Goal: Answer question/provide support

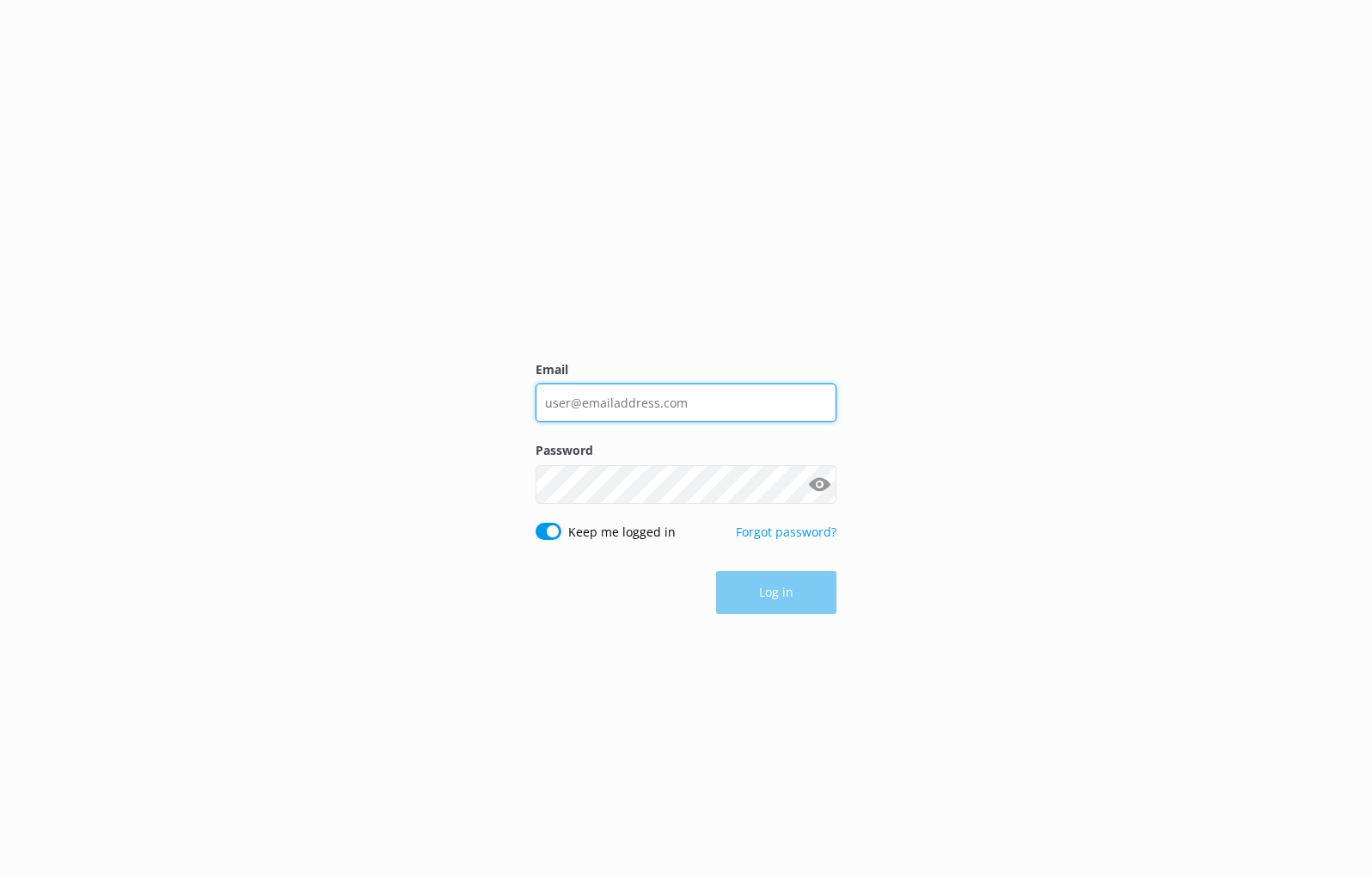
click at [689, 388] on input "Email" at bounding box center [686, 403] width 301 height 39
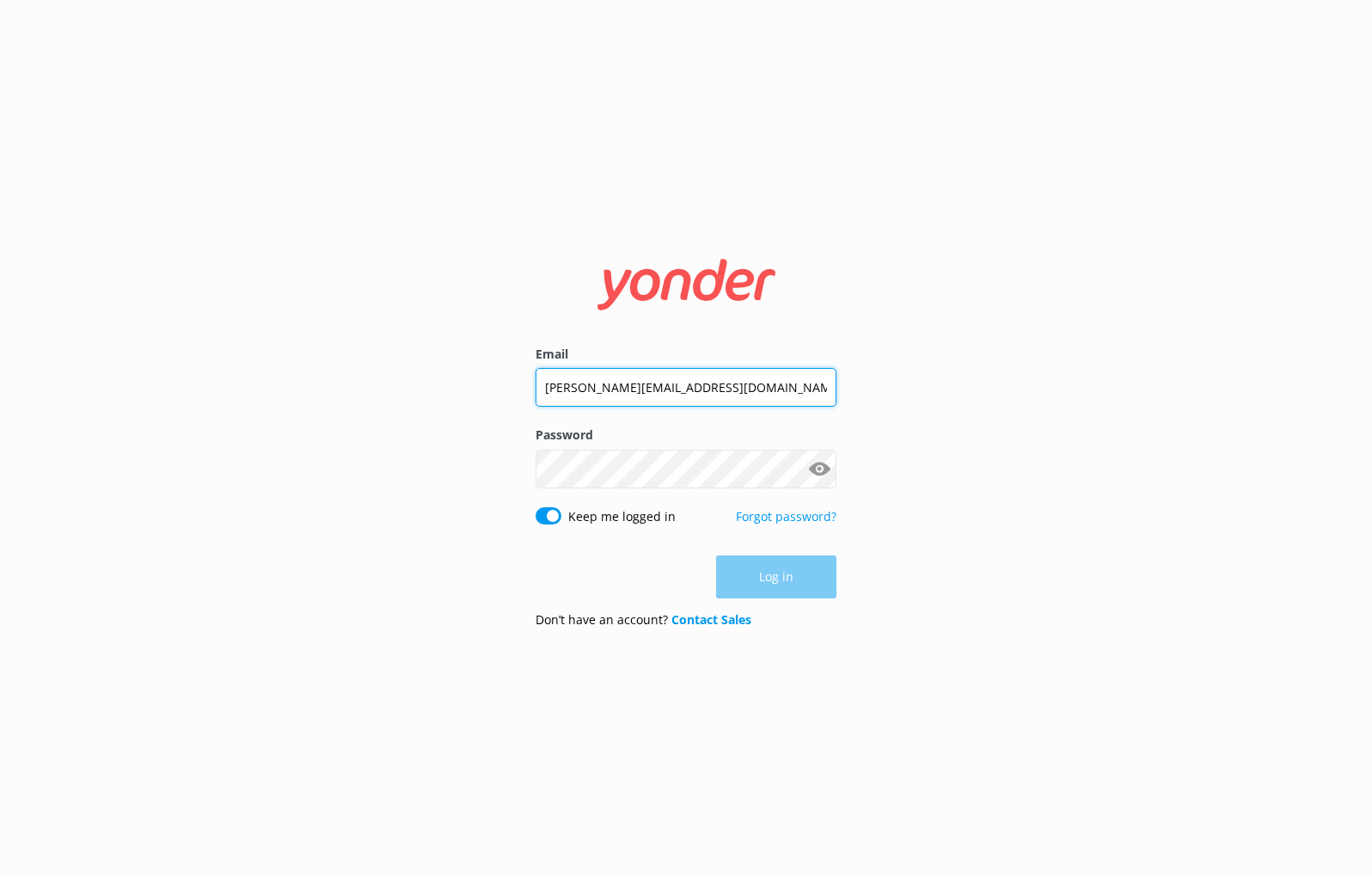
type input "[PERSON_NAME][EMAIL_ADDRESS][DOMAIN_NAME]"
click at [780, 565] on button "Log in" at bounding box center [776, 577] width 120 height 43
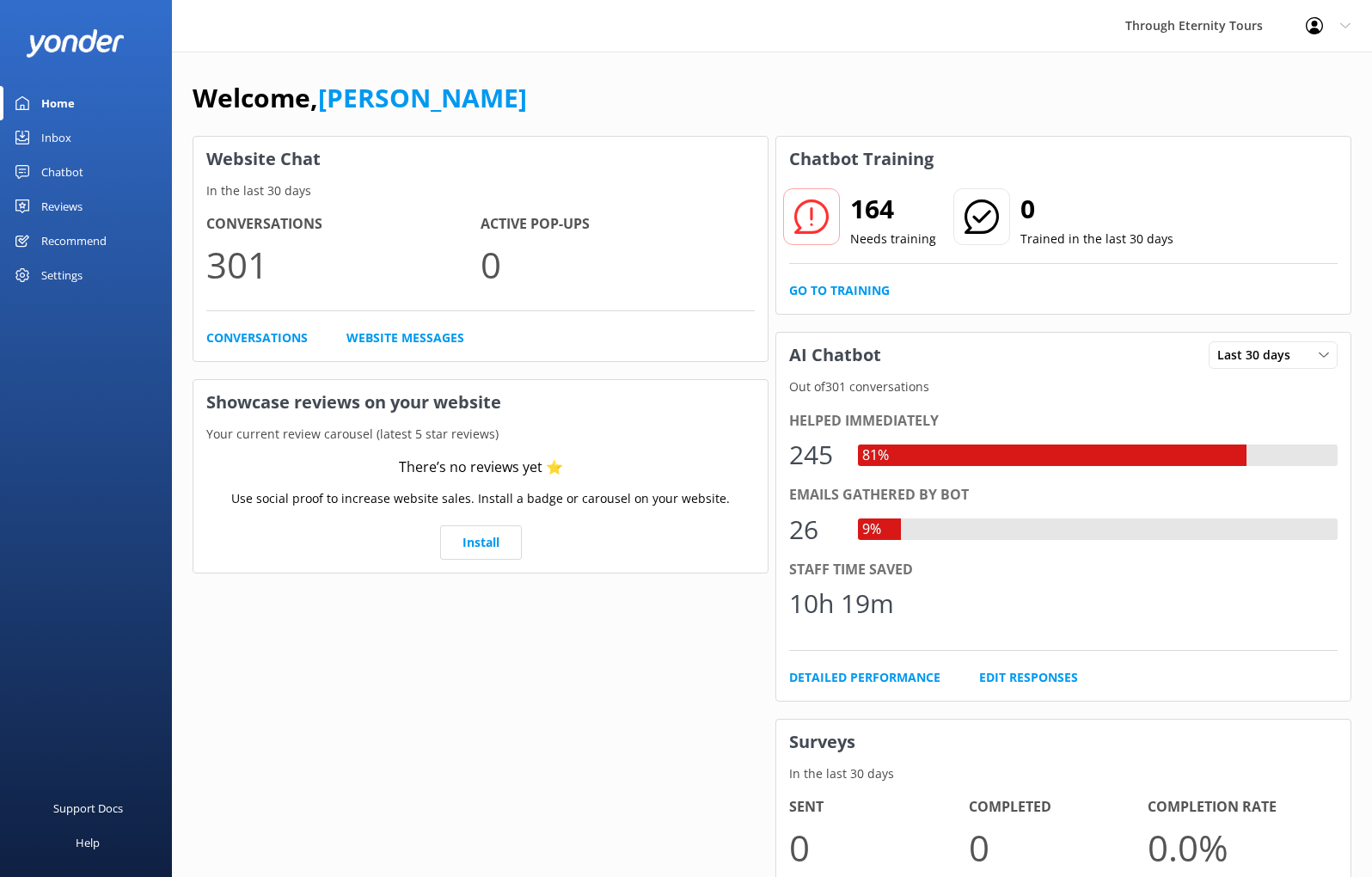
click at [68, 175] on div "Chatbot" at bounding box center [63, 171] width 43 height 34
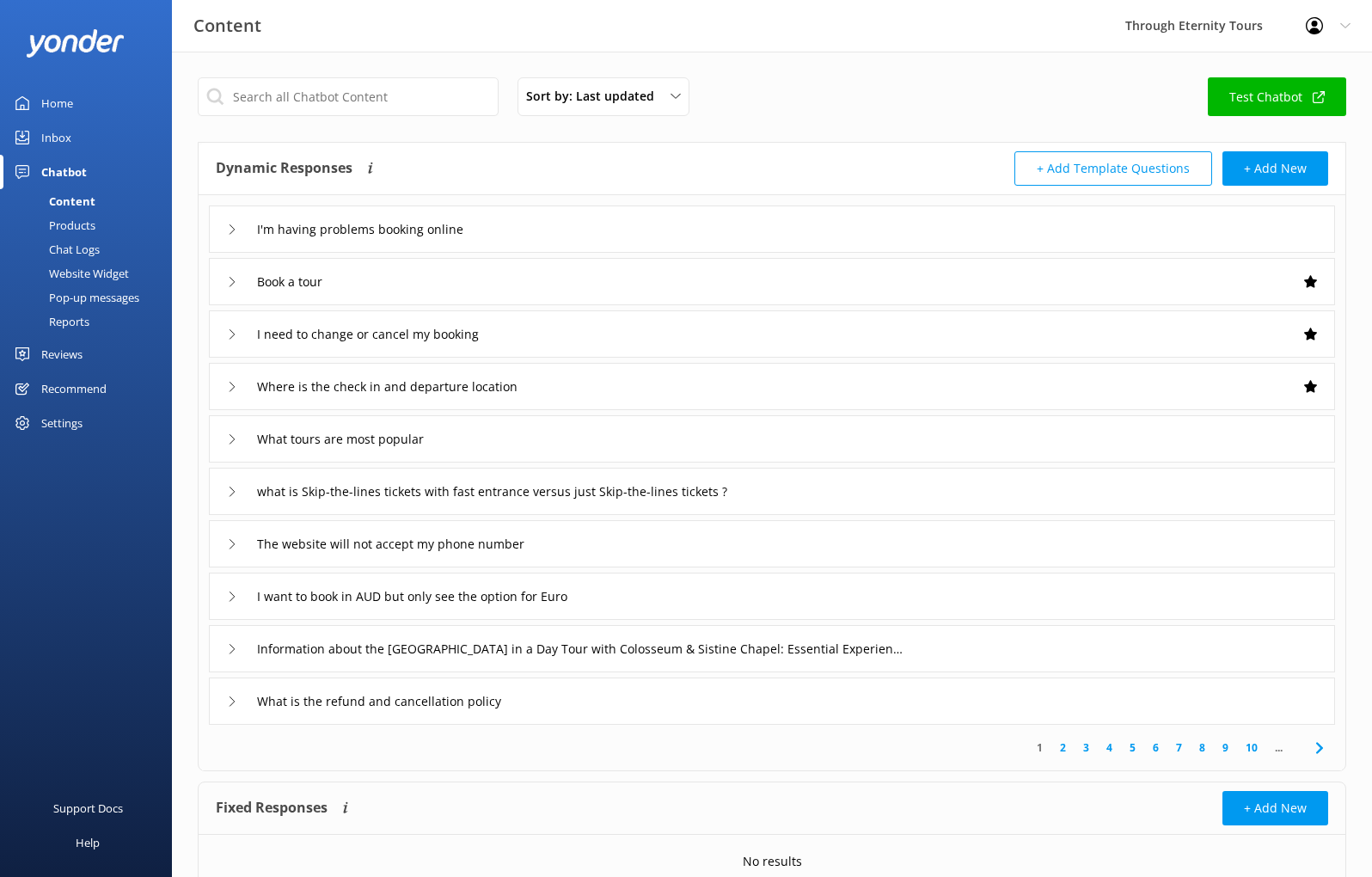
click at [56, 132] on div "Inbox" at bounding box center [56, 137] width 31 height 34
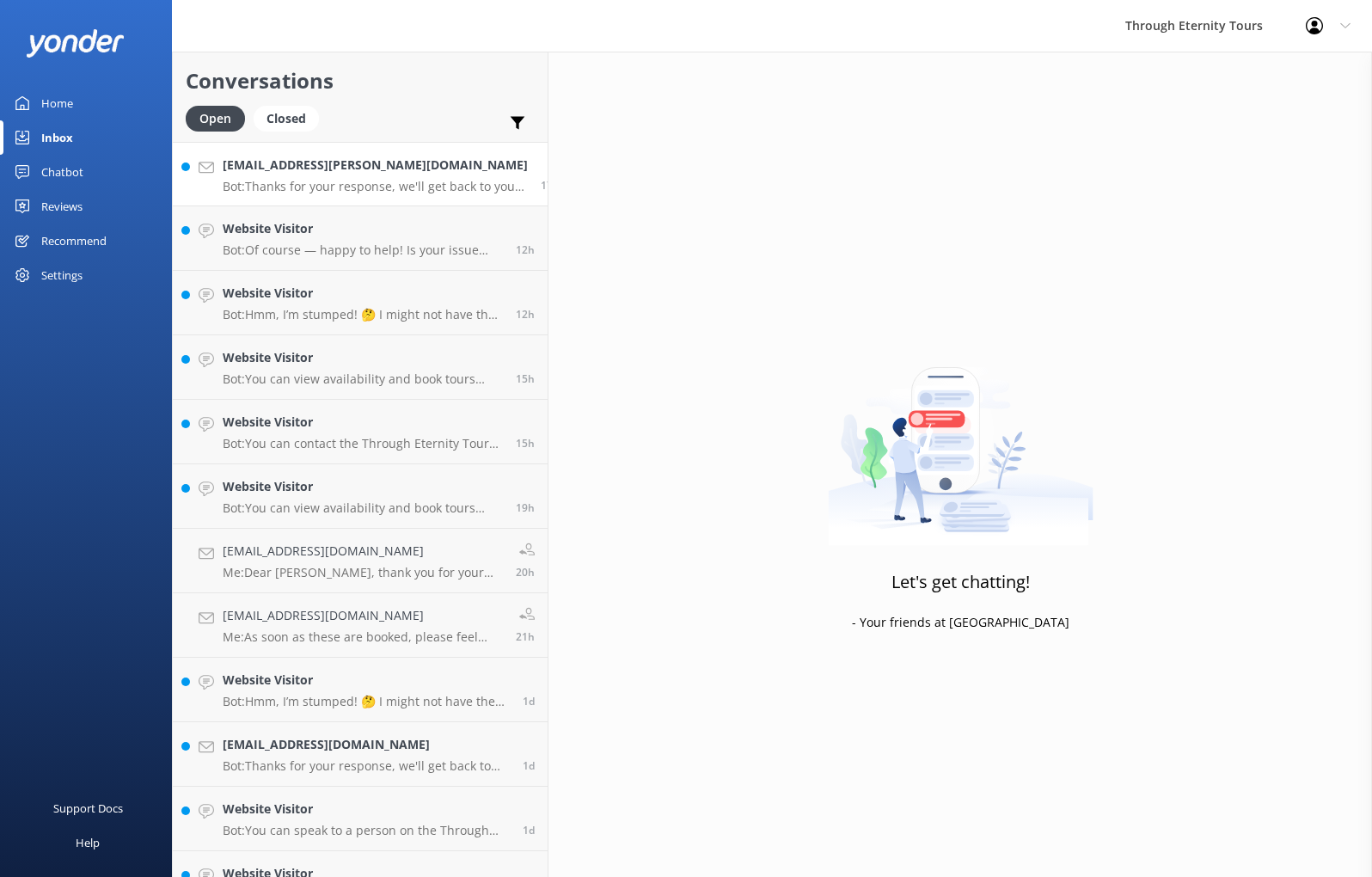
click at [312, 183] on p "Bot: Thanks for your response, we'll get back to you as soon as we can during o…" at bounding box center [376, 186] width 305 height 16
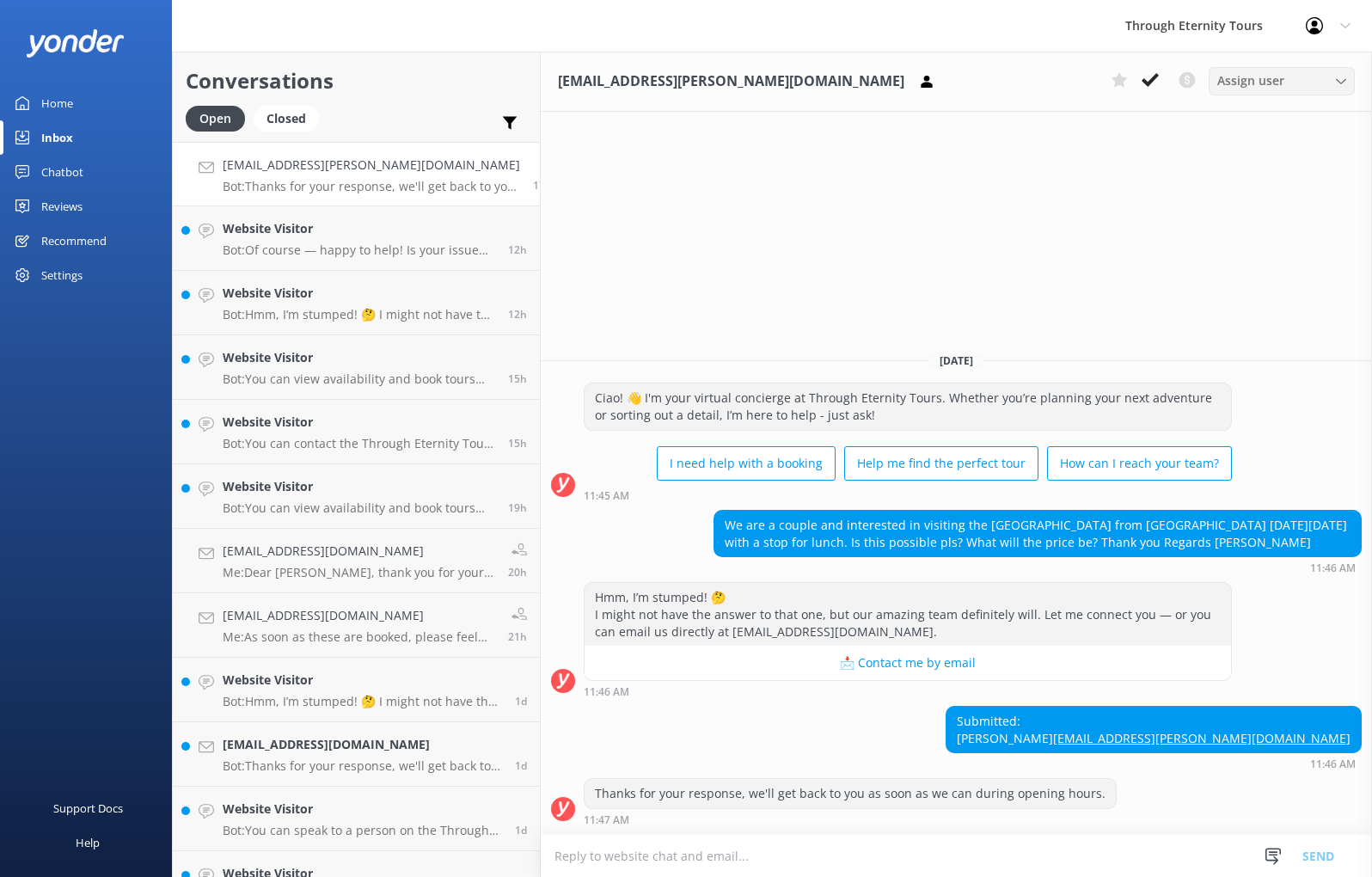
click at [1045, 80] on div "Assign user" at bounding box center [1282, 80] width 138 height 19
click at [1040, 187] on div "[EMAIL_ADDRESS][PERSON_NAME][DOMAIN_NAME] Assign user [PERSON_NAME] [PERSON_NAM…" at bounding box center [957, 464] width 832 height 825
